Goal: Task Accomplishment & Management: Complete application form

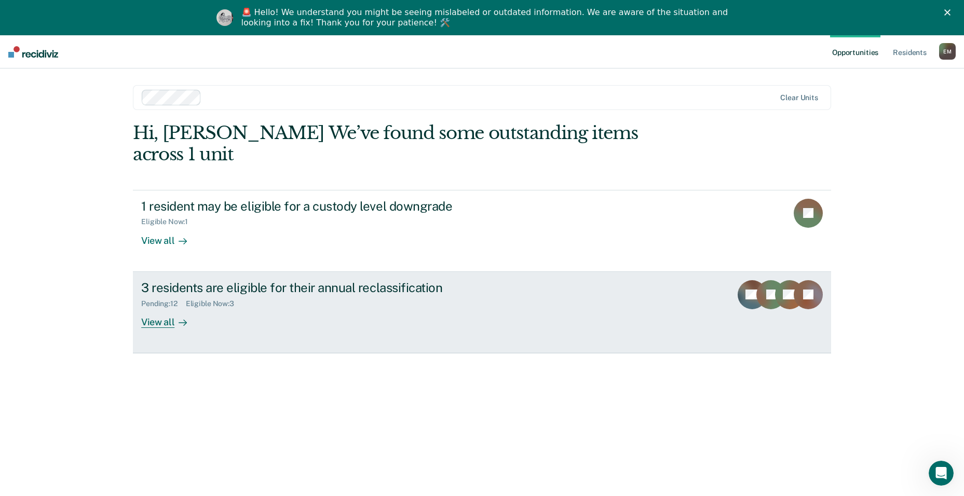
click at [169, 295] on div "Pending : 12 Eligible Now : 3" at bounding box center [323, 301] width 364 height 13
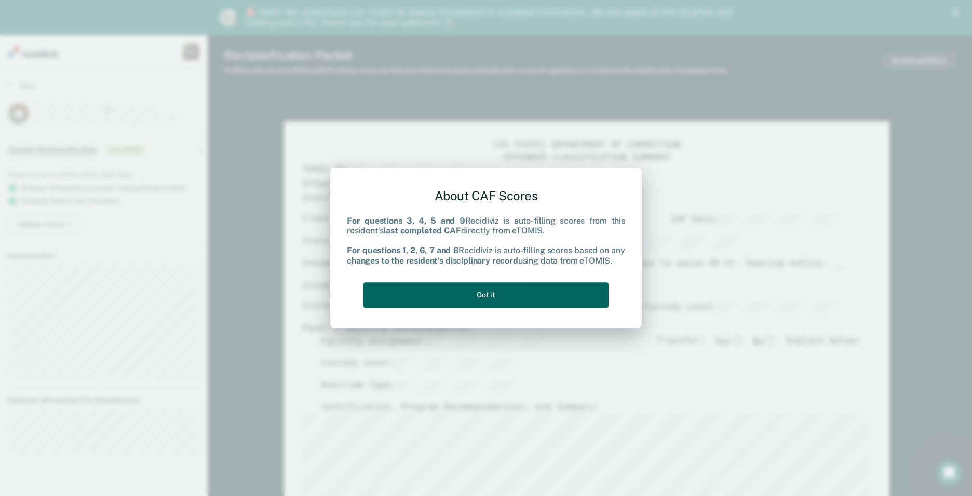
click at [481, 285] on button "Got it" at bounding box center [485, 294] width 245 height 25
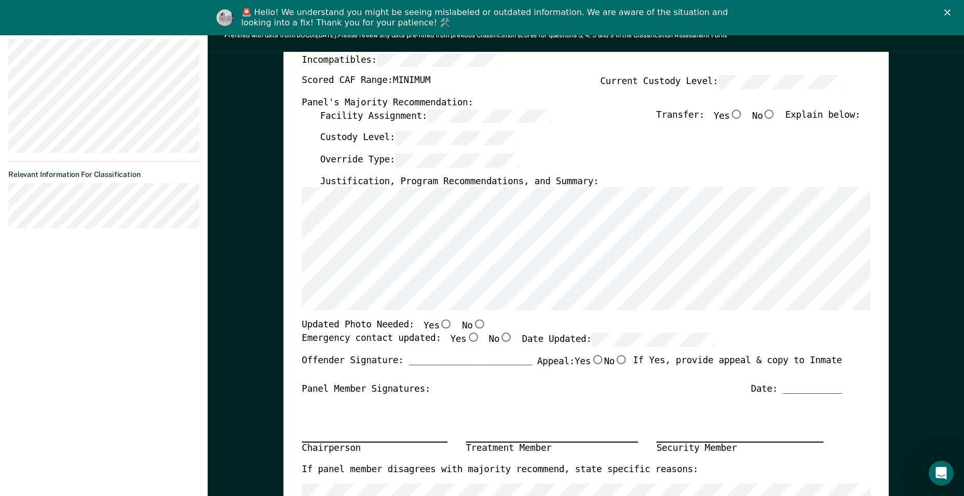
scroll to position [104, 0]
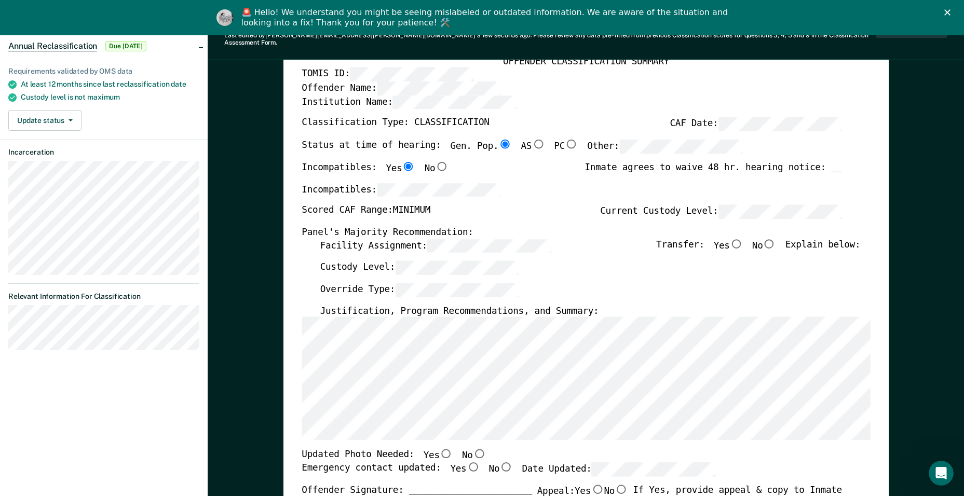
click at [568, 267] on div "Custody Level:" at bounding box center [590, 272] width 540 height 22
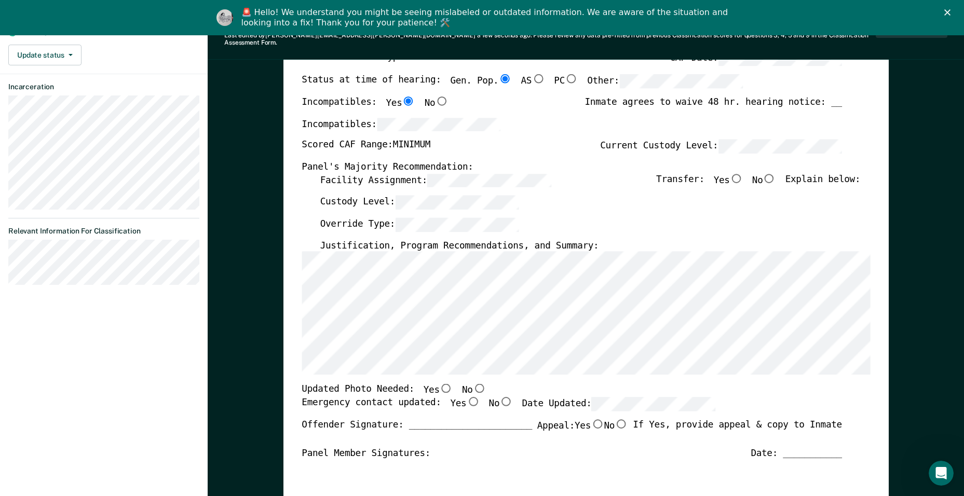
scroll to position [208, 0]
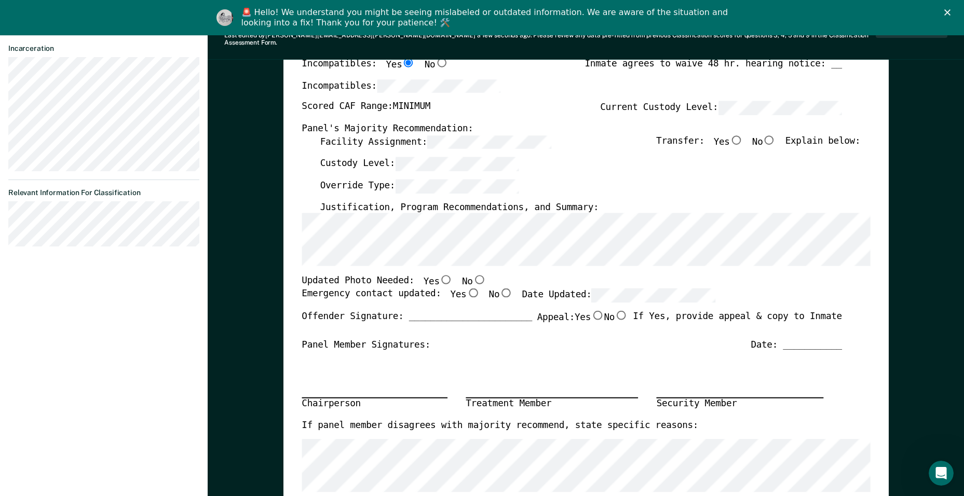
click at [472, 275] on input "No" at bounding box center [478, 279] width 13 height 9
type textarea "x"
radio input "true"
drag, startPoint x: 458, startPoint y: 285, endPoint x: 504, endPoint y: 303, distance: 49.8
click at [466, 288] on input "Yes" at bounding box center [472, 292] width 13 height 9
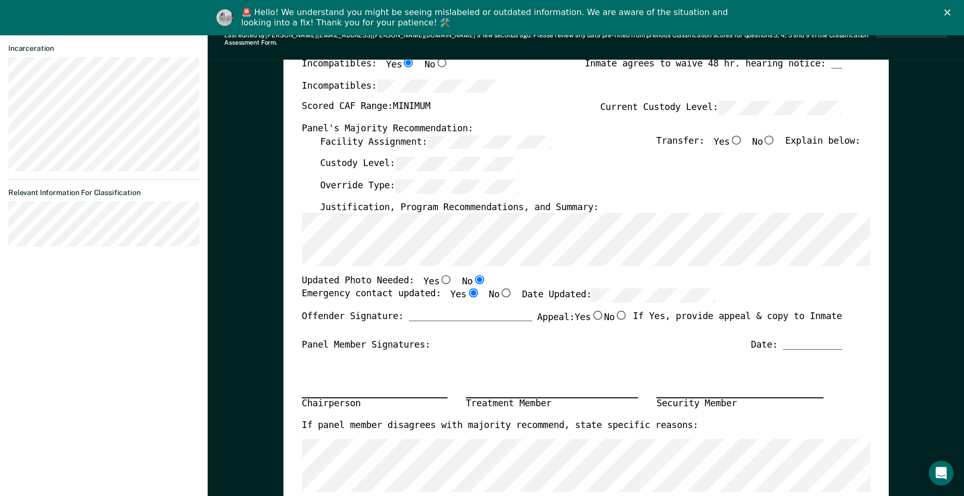
type textarea "x"
radio input "true"
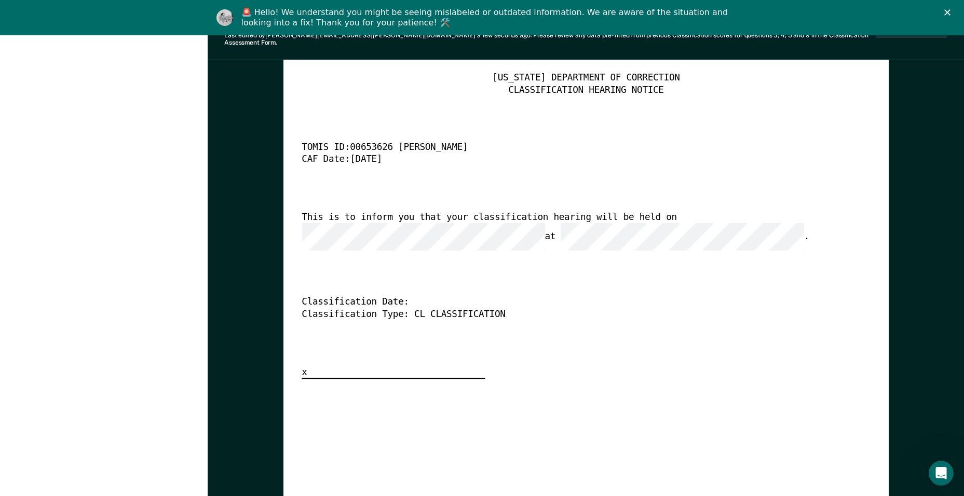
scroll to position [2543, 0]
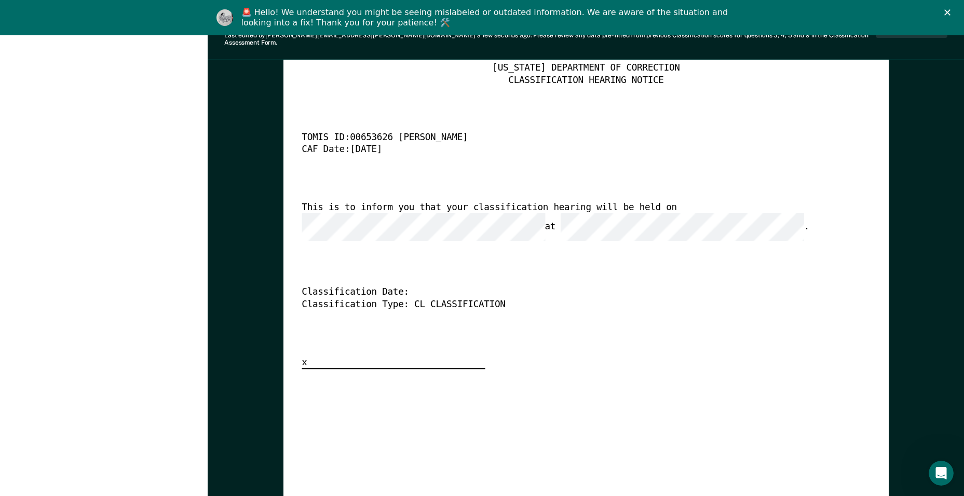
click at [707, 409] on div "[US_STATE] DEPARTMENT OF CORRECTION CLASSIFICATION HEARING NOTICE TOMIS ID: 006…" at bounding box center [586, 439] width 568 height 752
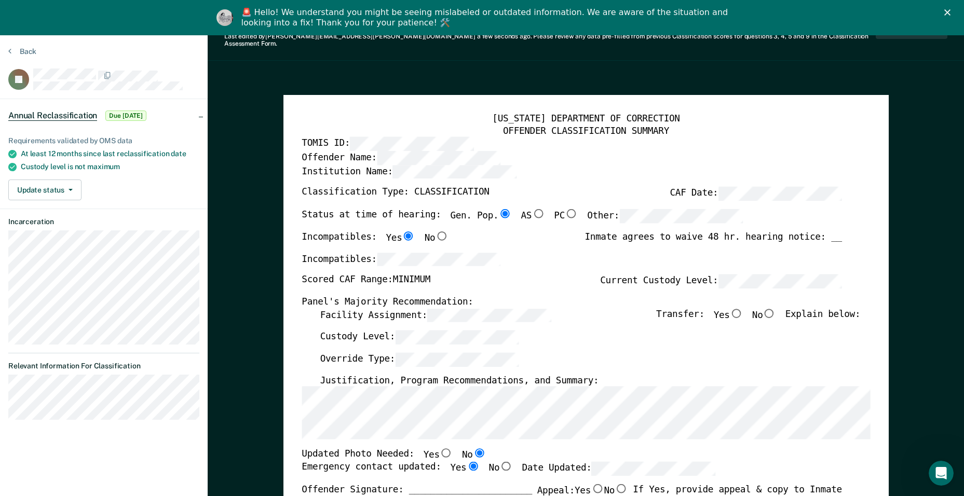
scroll to position [0, 0]
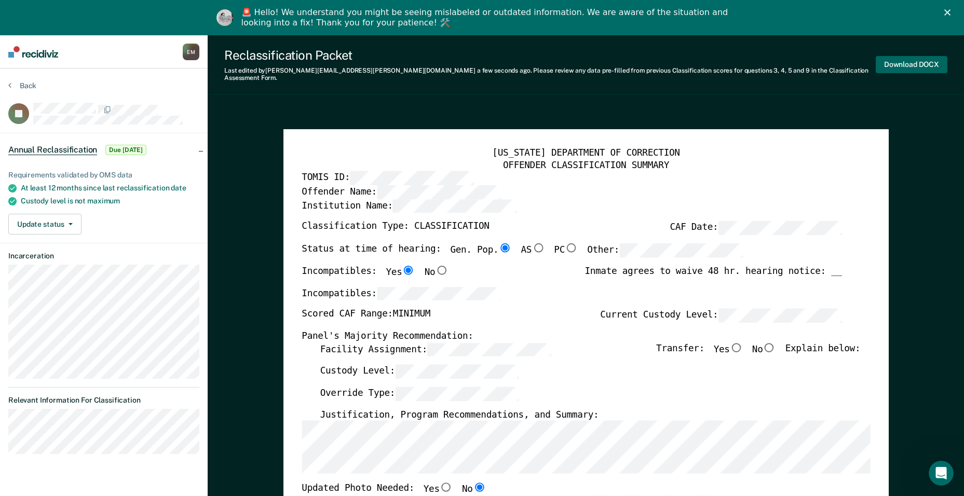
click at [898, 67] on button "Download DOCX" at bounding box center [912, 64] width 72 height 17
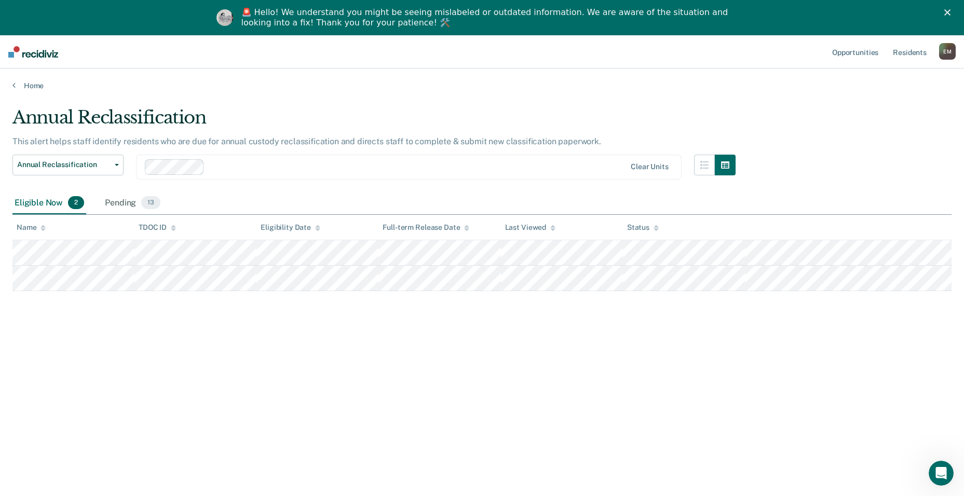
click at [127, 378] on div "Annual Reclassification This alert helps staff identify residents who are due f…" at bounding box center [481, 280] width 939 height 347
drag, startPoint x: 391, startPoint y: 348, endPoint x: 200, endPoint y: 224, distance: 227.7
click at [391, 347] on div "Annual Reclassification This alert helps staff identify residents who are due f…" at bounding box center [481, 280] width 939 height 347
click at [124, 202] on div "Pending 13" at bounding box center [133, 203] width 60 height 23
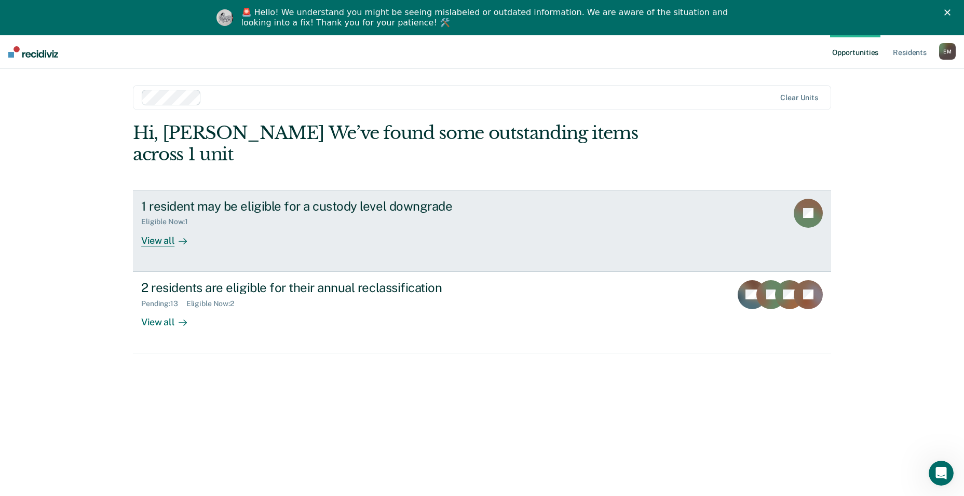
click at [152, 226] on div "View all" at bounding box center [170, 236] width 58 height 20
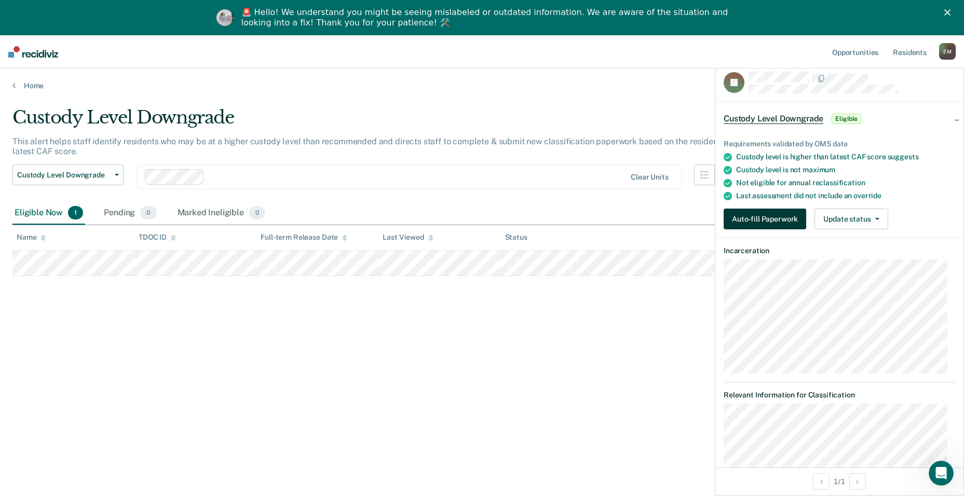
click at [789, 215] on button "Auto-fill Paperwork" at bounding box center [765, 219] width 83 height 21
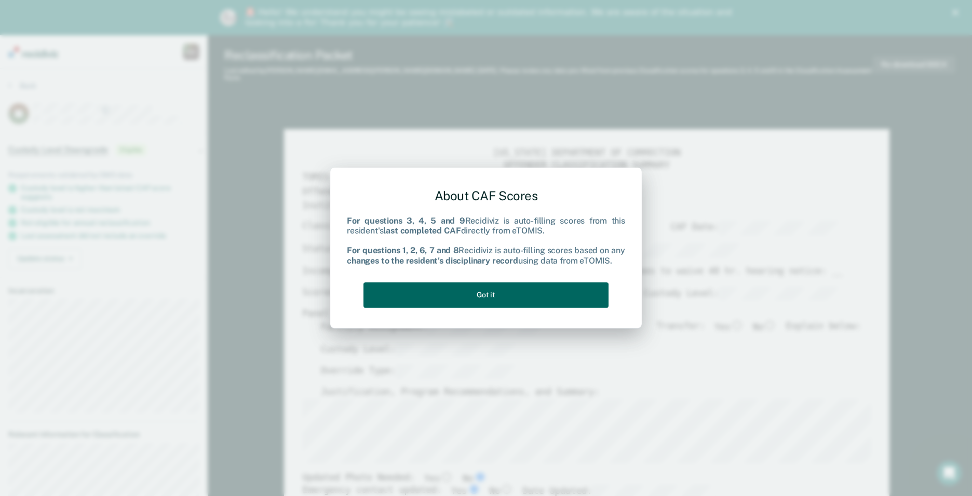
click at [547, 286] on button "Got it" at bounding box center [485, 294] width 245 height 25
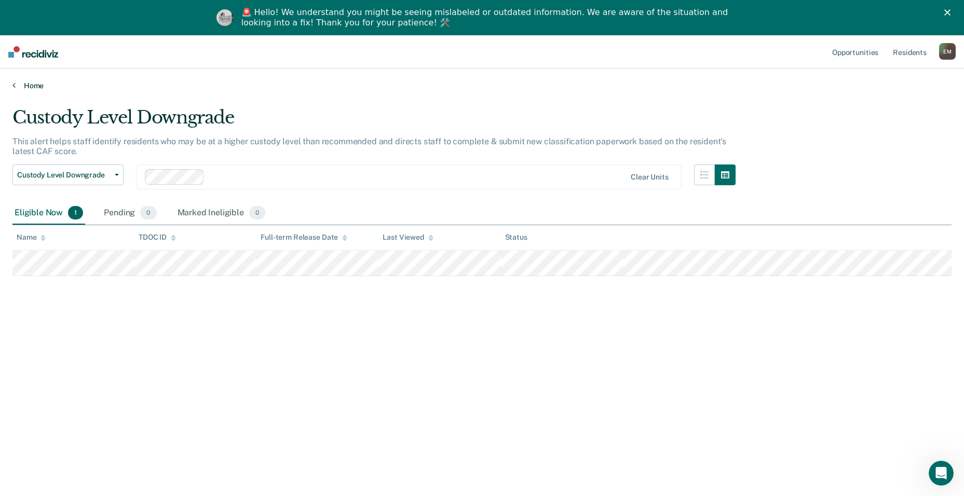
click at [15, 83] on icon at bounding box center [13, 85] width 3 height 8
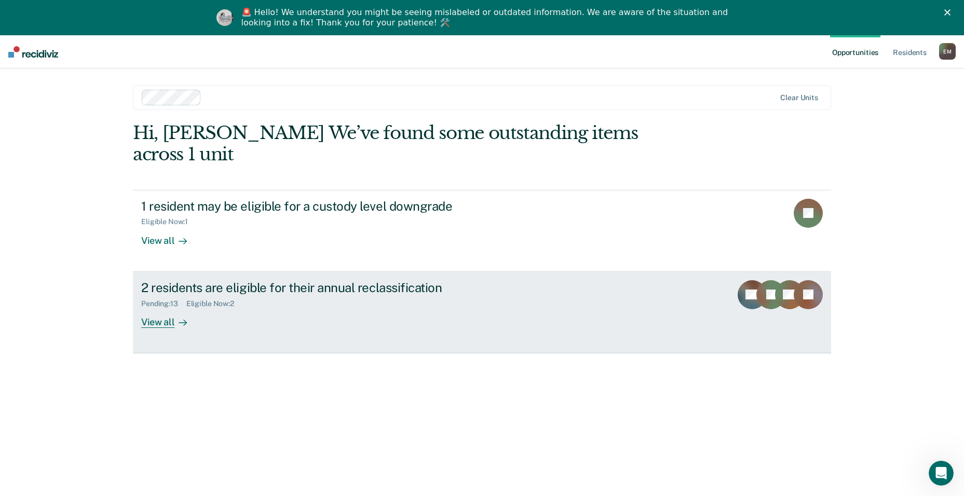
click at [187, 280] on div "2 residents are eligible for their annual reclassification" at bounding box center [323, 287] width 364 height 15
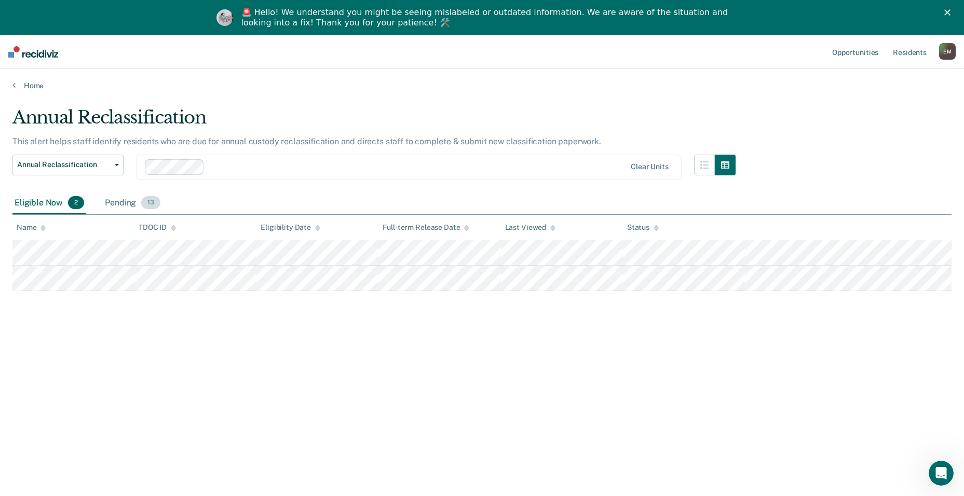
click at [121, 199] on div "Pending 13" at bounding box center [133, 203] width 60 height 23
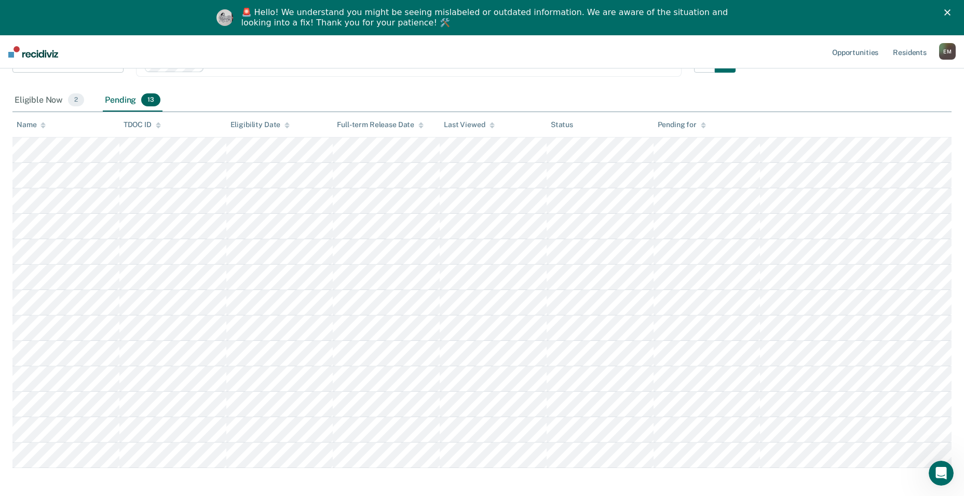
scroll to position [104, 0]
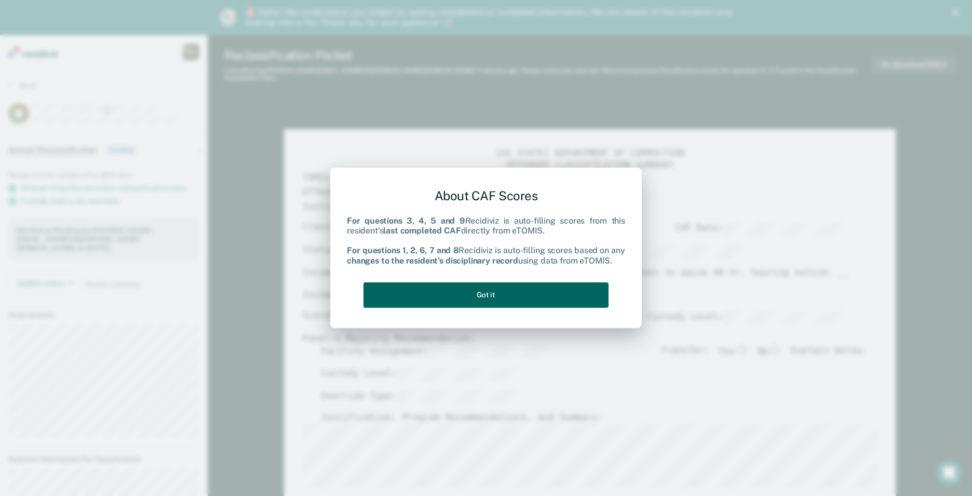
click at [465, 294] on button "Got it" at bounding box center [485, 294] width 245 height 25
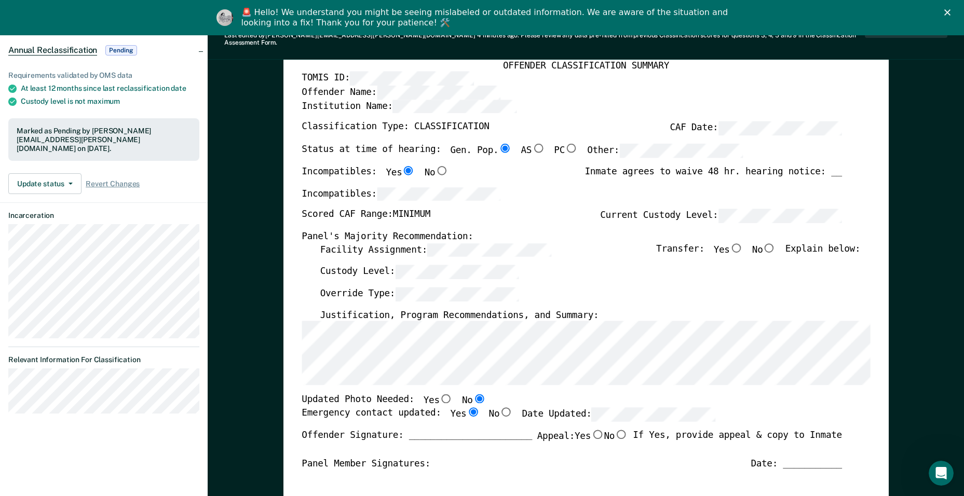
scroll to position [208, 0]
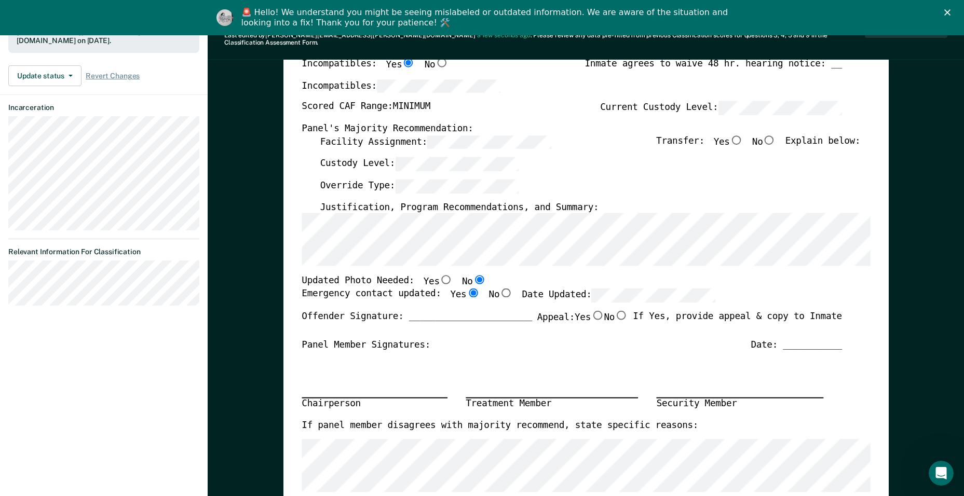
click at [586, 260] on div "[US_STATE] DEPARTMENT OF CORRECTION OFFENDER CLASSIFICATION SUMMARY TOMIS ID: O…" at bounding box center [586, 297] width 568 height 715
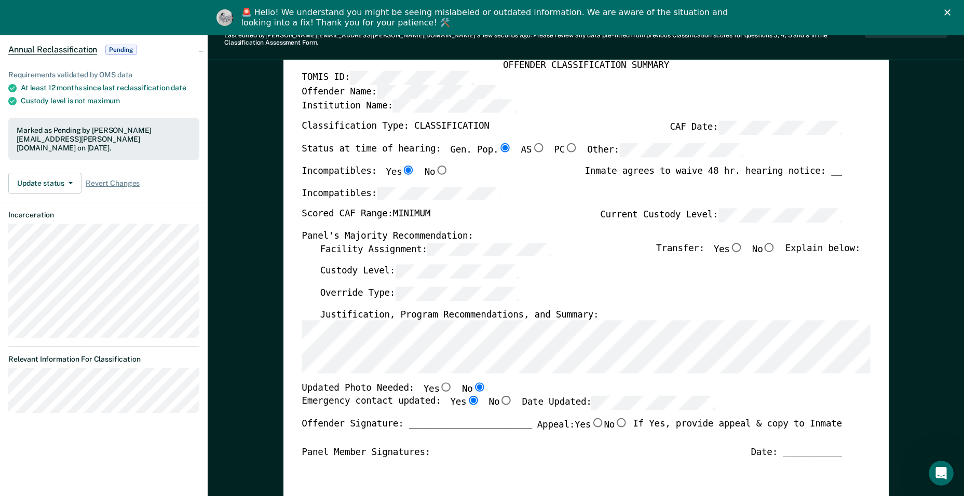
scroll to position [0, 0]
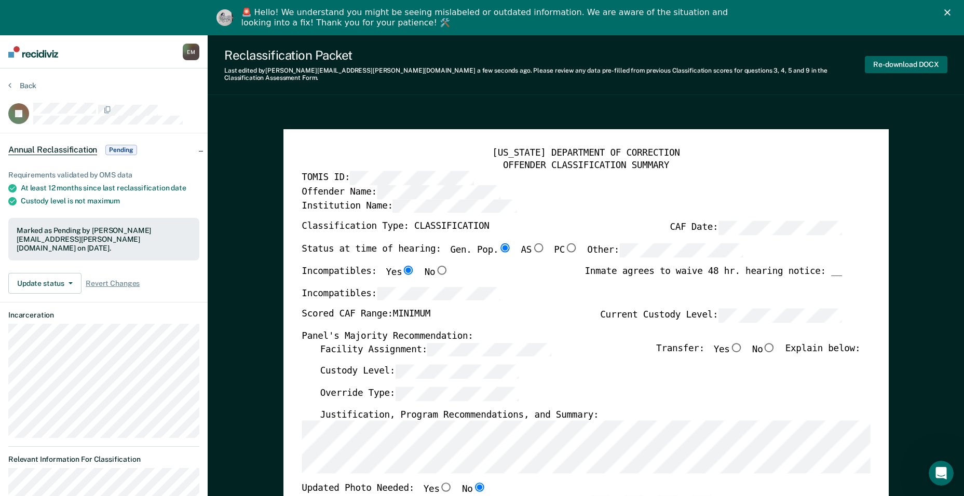
click at [907, 62] on button "Re-download DOCX" at bounding box center [906, 64] width 83 height 17
click at [776, 343] on input "No" at bounding box center [768, 347] width 13 height 9
type textarea "x"
radio input "true"
type textarea "x"
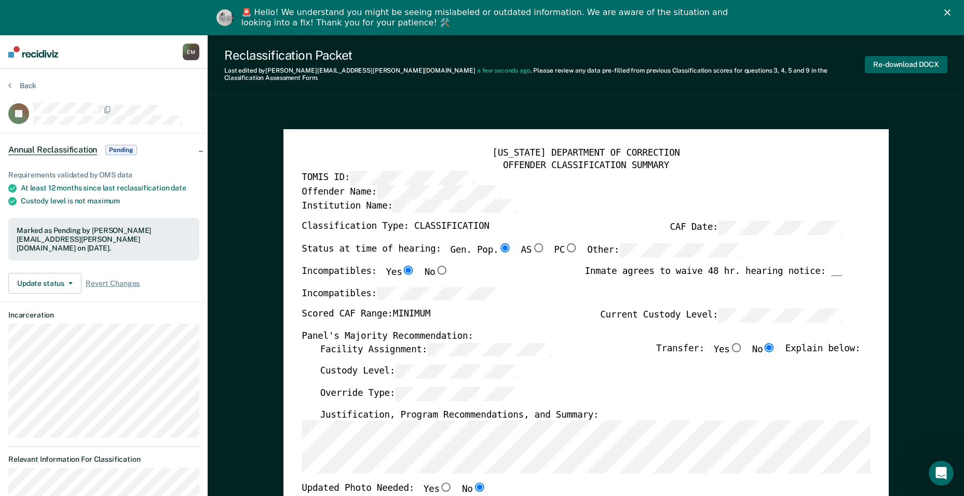
click at [913, 59] on button "Re-download DOCX" at bounding box center [906, 64] width 83 height 17
